Goal: Find specific page/section: Find specific page/section

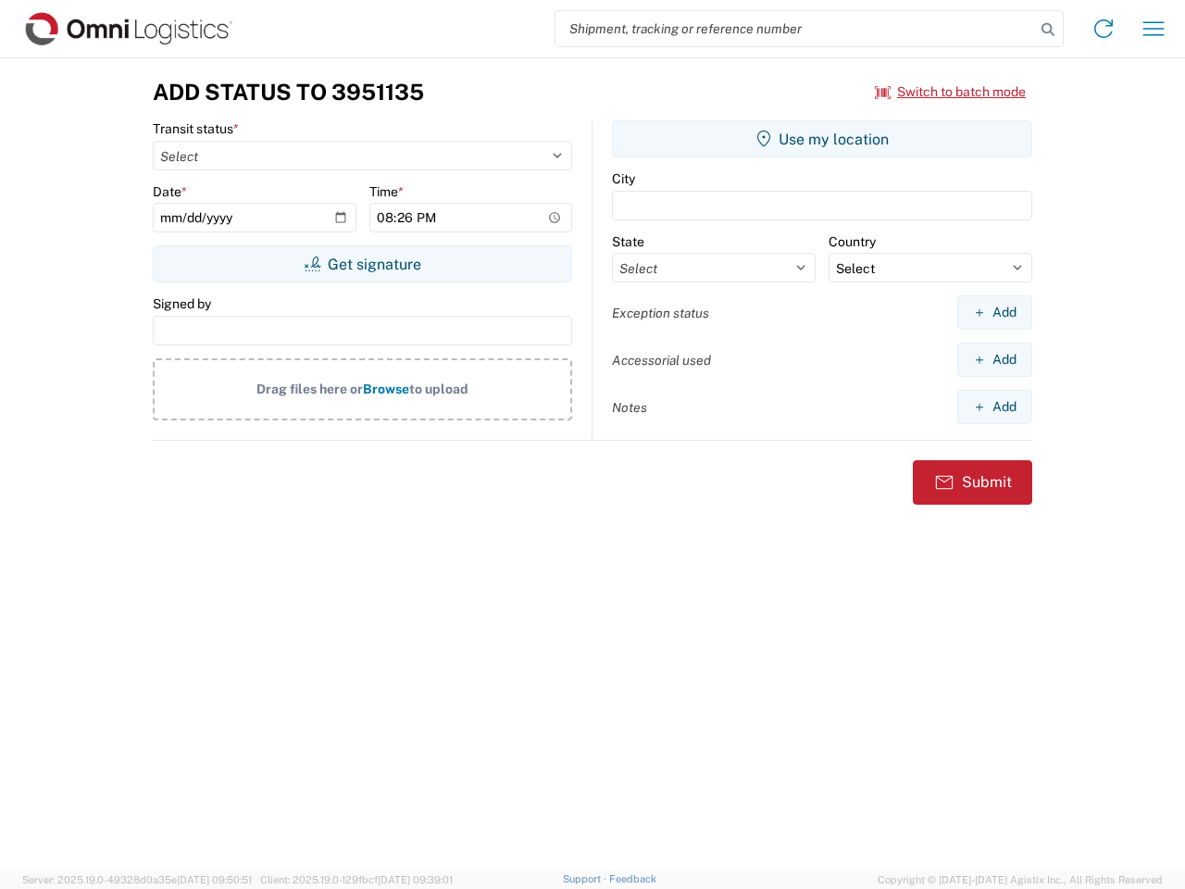
click at [795, 29] on input "search" at bounding box center [795, 28] width 480 height 35
click at [1048, 30] on icon at bounding box center [1048, 30] width 26 height 26
click at [1104, 29] on icon at bounding box center [1104, 29] width 30 height 30
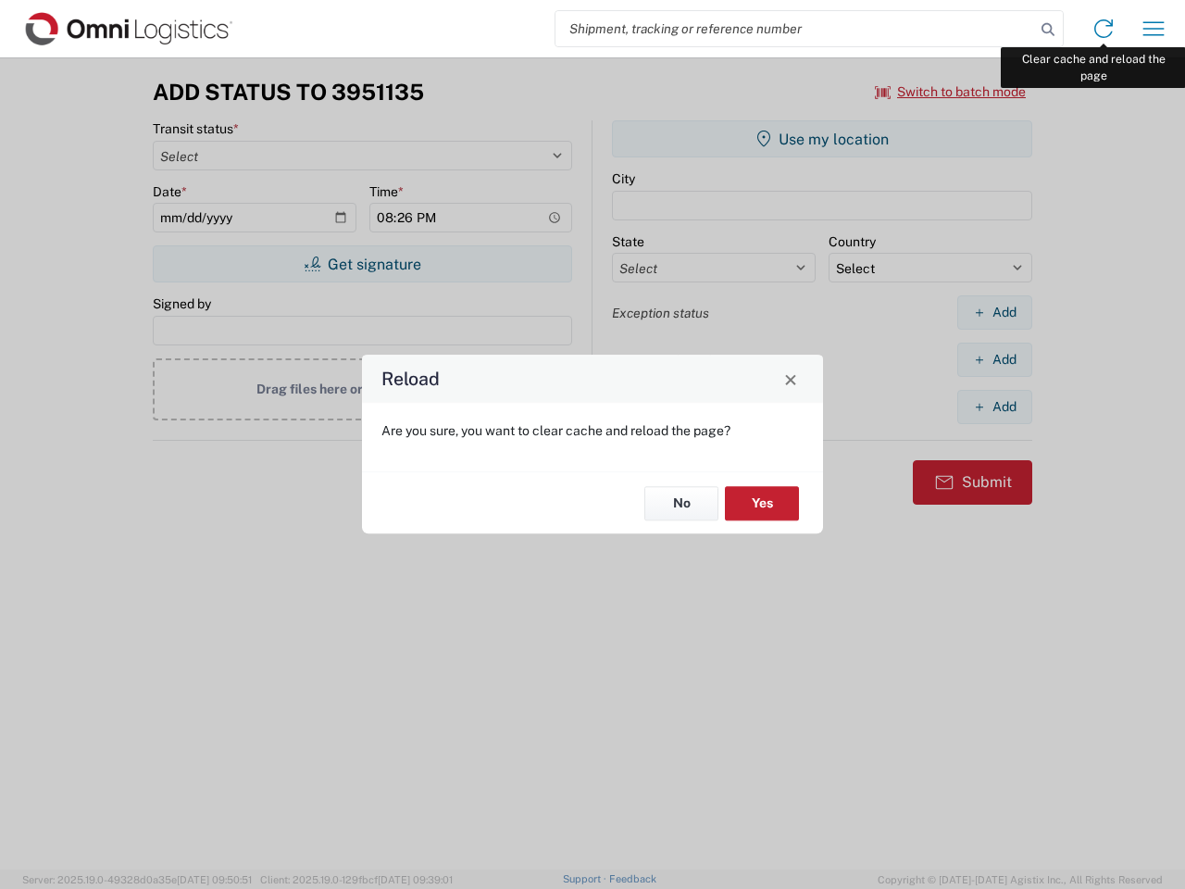
click at [1154, 29] on div "Reload Are you sure, you want to clear cache and reload the page? No Yes" at bounding box center [592, 444] width 1185 height 889
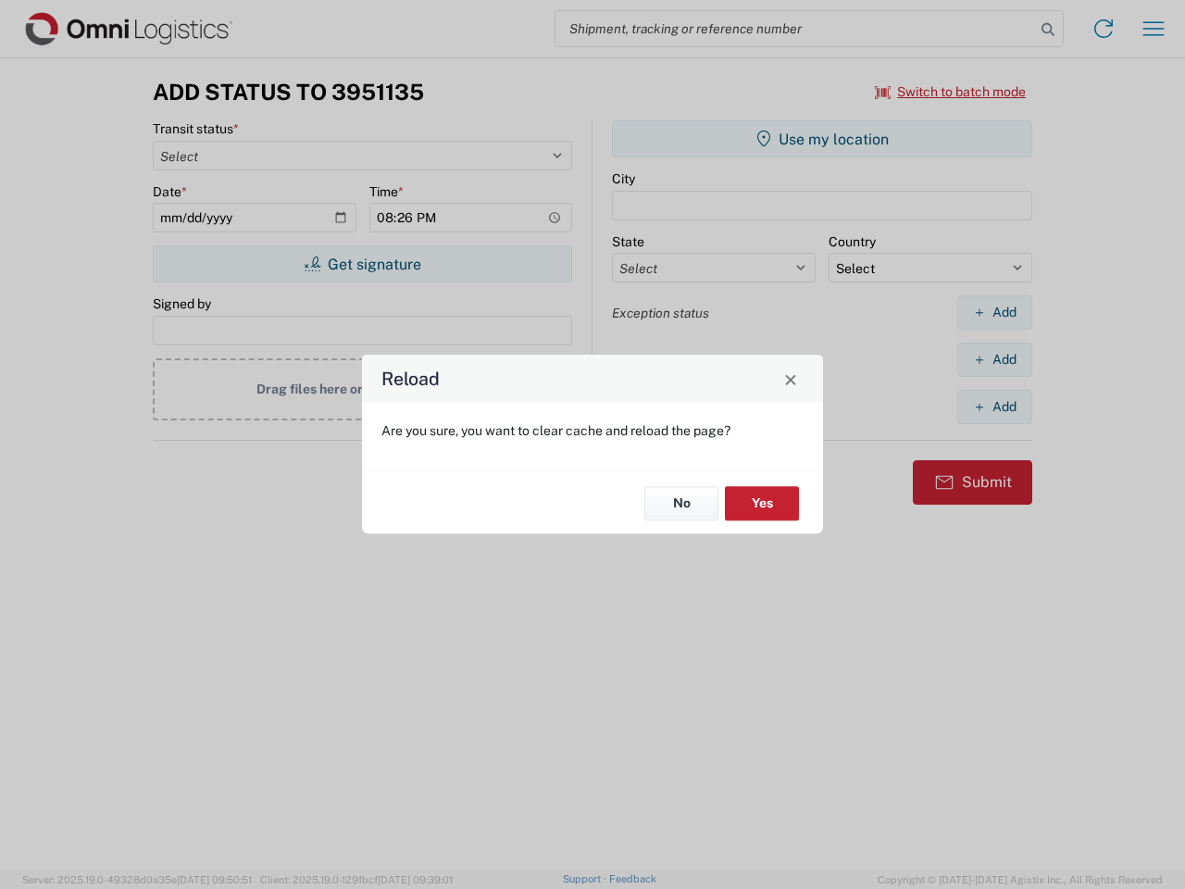
click at [951, 92] on div "Reload Are you sure, you want to clear cache and reload the page? No Yes" at bounding box center [592, 444] width 1185 height 889
click at [362, 264] on div "Reload Are you sure, you want to clear cache and reload the page? No Yes" at bounding box center [592, 444] width 1185 height 889
click at [822, 139] on div "Reload Are you sure, you want to clear cache and reload the page? No Yes" at bounding box center [592, 444] width 1185 height 889
click at [994, 312] on div "Reload Are you sure, you want to clear cache and reload the page? No Yes" at bounding box center [592, 444] width 1185 height 889
click at [994, 359] on div "Reload Are you sure, you want to clear cache and reload the page? No Yes" at bounding box center [592, 444] width 1185 height 889
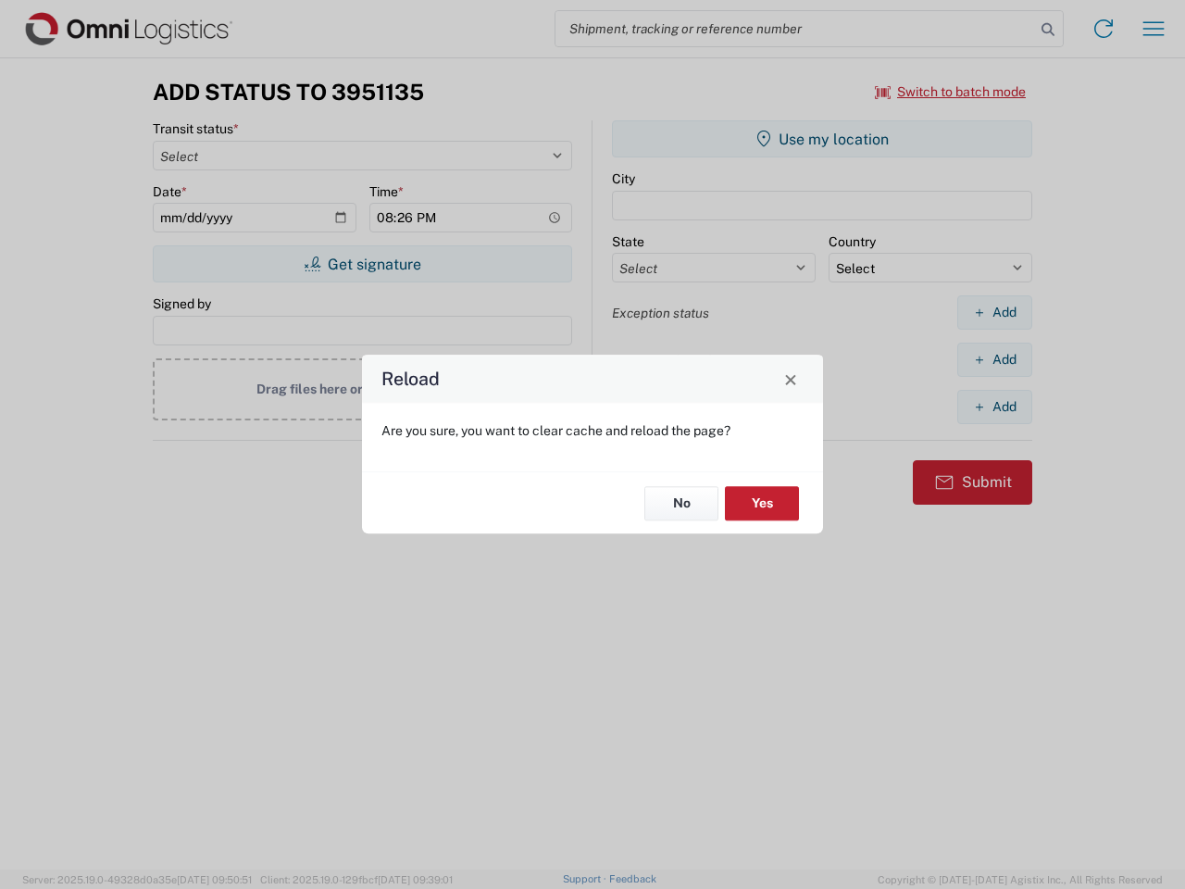
click at [994, 406] on div "Reload Are you sure, you want to clear cache and reload the page? No Yes" at bounding box center [592, 444] width 1185 height 889
